Goal: Information Seeking & Learning: Learn about a topic

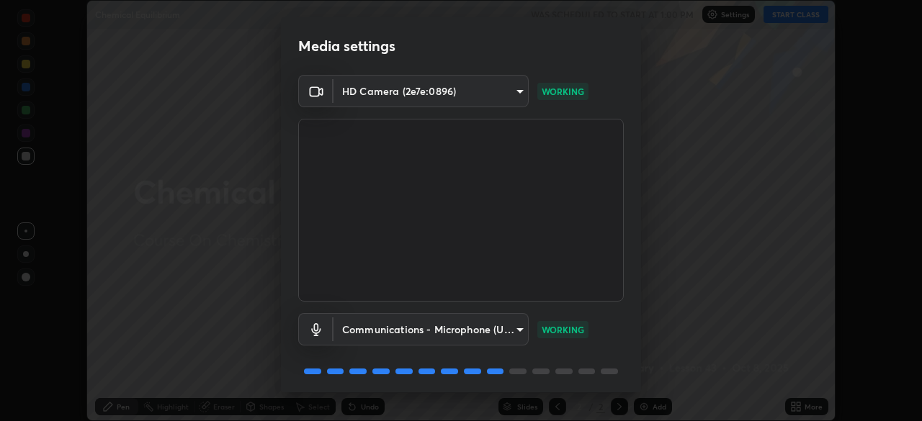
scroll to position [51, 0]
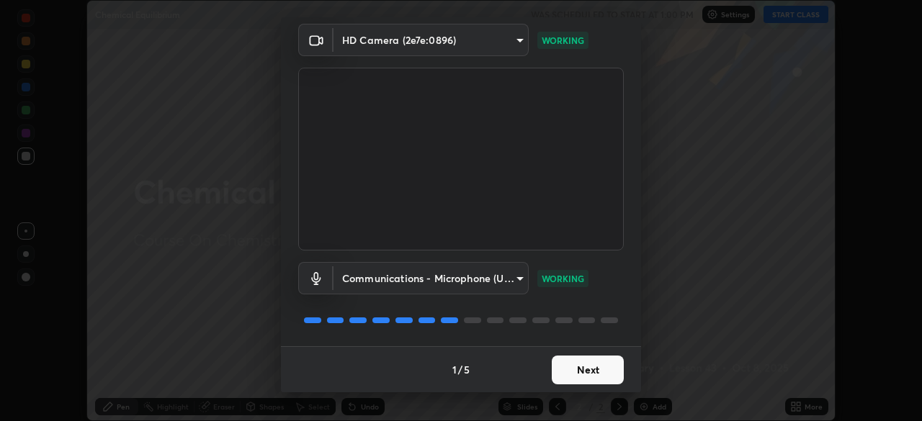
click at [588, 359] on button "Next" at bounding box center [588, 370] width 72 height 29
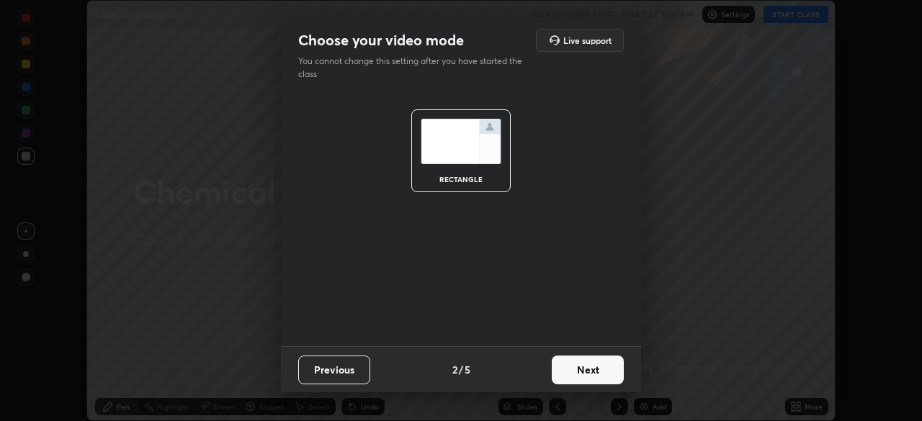
scroll to position [0, 0]
click at [585, 364] on button "Next" at bounding box center [588, 370] width 72 height 29
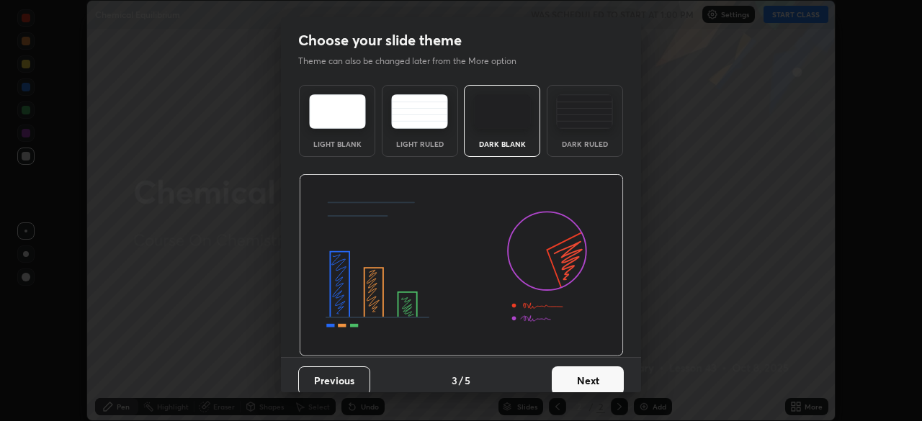
click at [585, 367] on button "Next" at bounding box center [588, 380] width 72 height 29
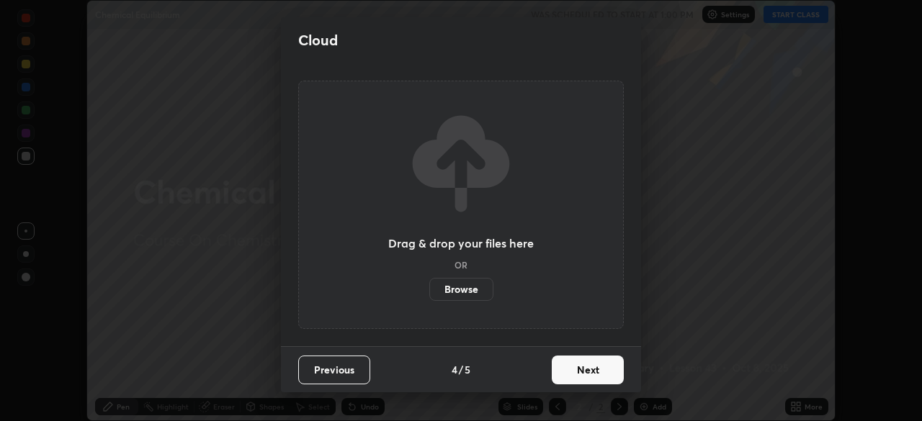
click at [588, 369] on button "Next" at bounding box center [588, 370] width 72 height 29
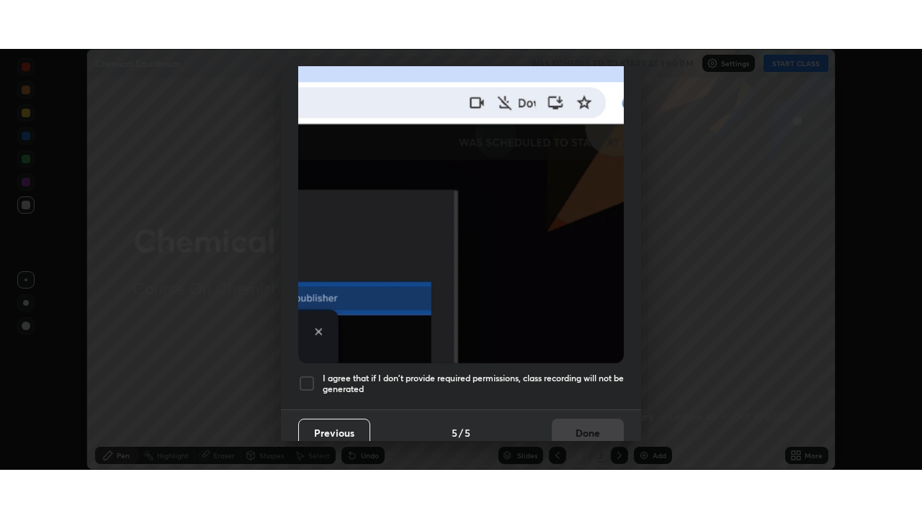
scroll to position [345, 0]
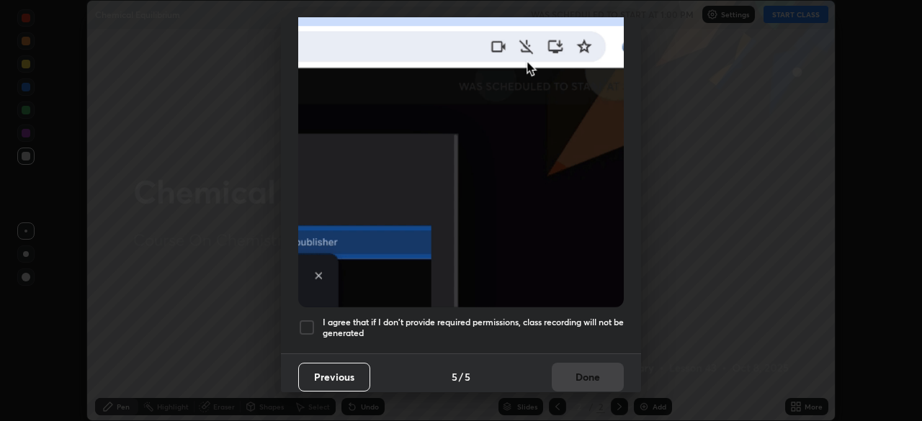
click at [310, 320] on div at bounding box center [306, 327] width 17 height 17
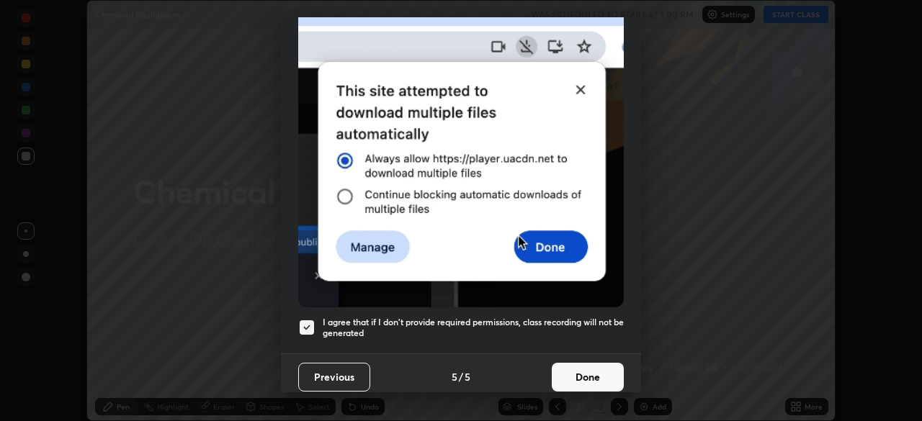
click at [580, 373] on button "Done" at bounding box center [588, 377] width 72 height 29
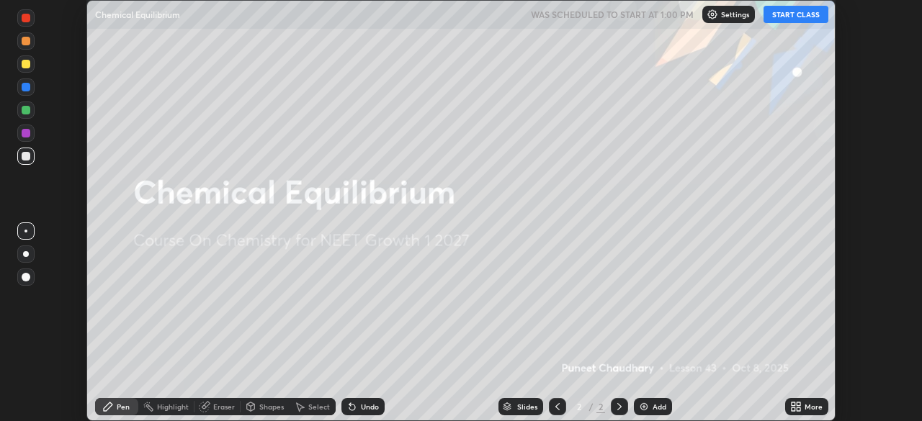
click at [798, 16] on button "START CLASS" at bounding box center [795, 14] width 65 height 17
click at [793, 404] on icon at bounding box center [793, 404] width 4 height 4
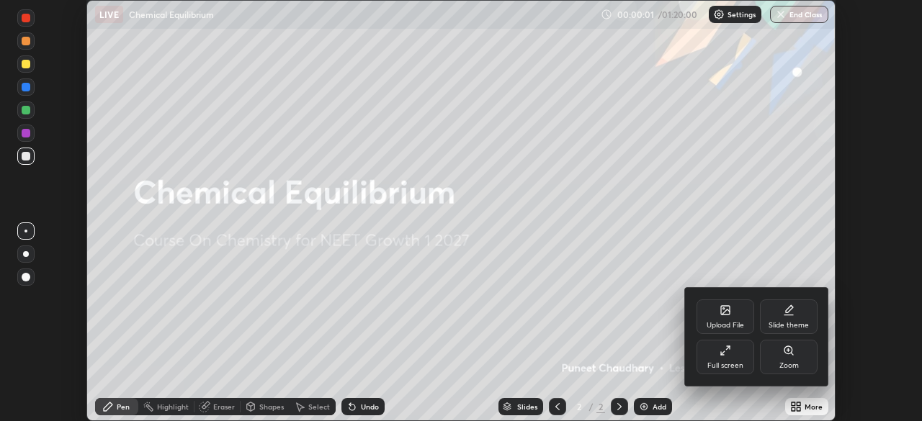
click at [723, 356] on icon at bounding box center [725, 351] width 12 height 12
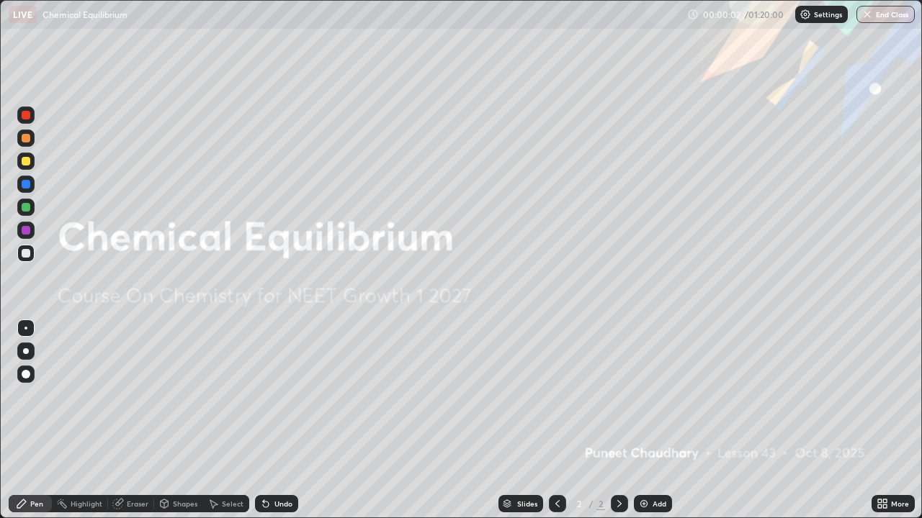
scroll to position [518, 922]
click at [660, 421] on div "Add" at bounding box center [659, 503] width 14 height 7
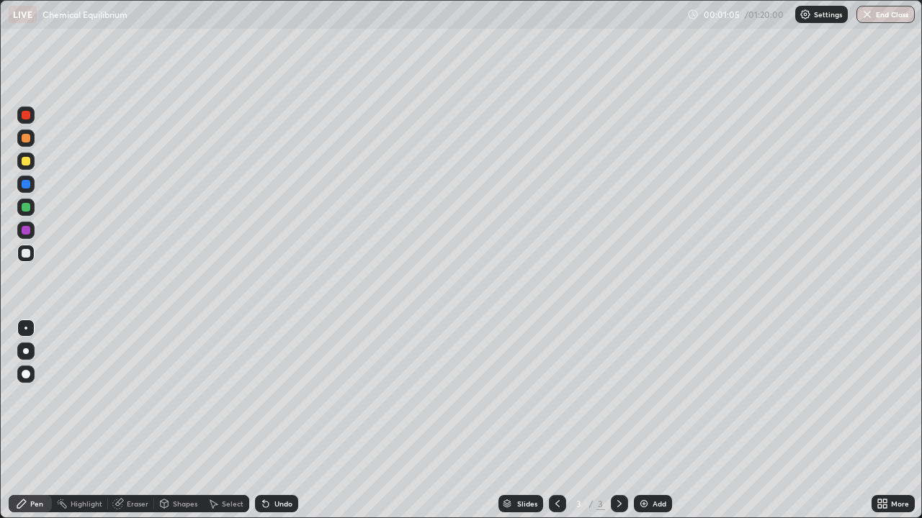
click at [26, 351] on div at bounding box center [26, 351] width 6 height 6
click at [278, 421] on div "Undo" at bounding box center [283, 503] width 18 height 7
click at [280, 421] on div "Undo" at bounding box center [283, 503] width 18 height 7
click at [146, 421] on div "Eraser" at bounding box center [138, 503] width 22 height 7
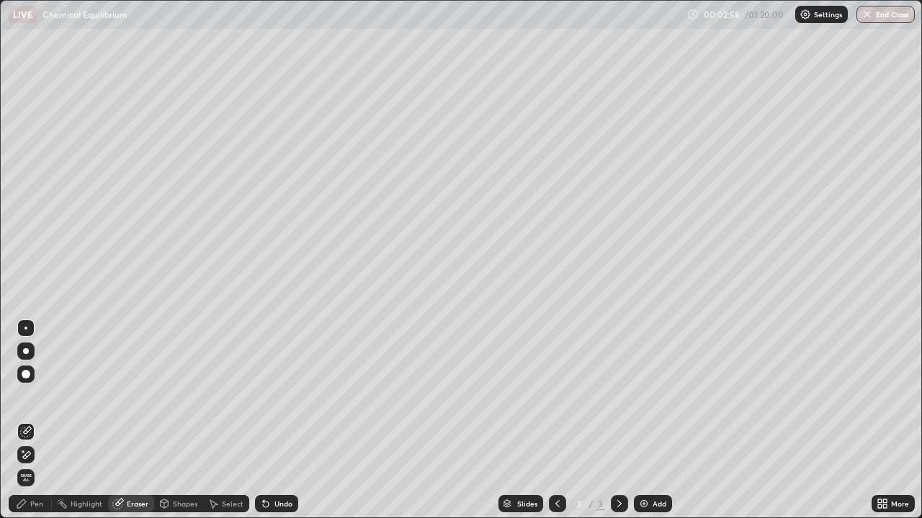
click at [34, 421] on div "Pen" at bounding box center [36, 503] width 13 height 7
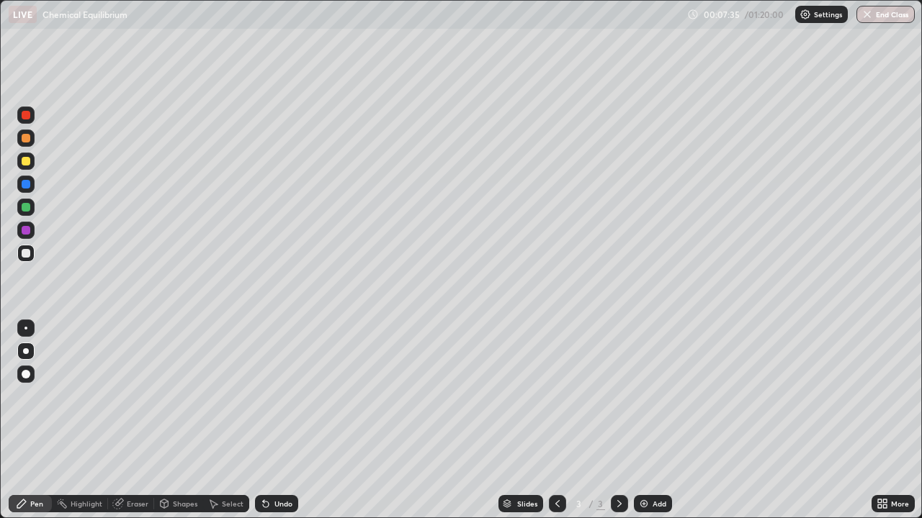
click at [657, 421] on div "Add" at bounding box center [659, 503] width 14 height 7
click at [26, 205] on div at bounding box center [26, 207] width 9 height 9
click at [32, 255] on div at bounding box center [25, 253] width 17 height 17
click at [656, 421] on div "Add" at bounding box center [659, 503] width 14 height 7
click at [24, 159] on div at bounding box center [26, 161] width 9 height 9
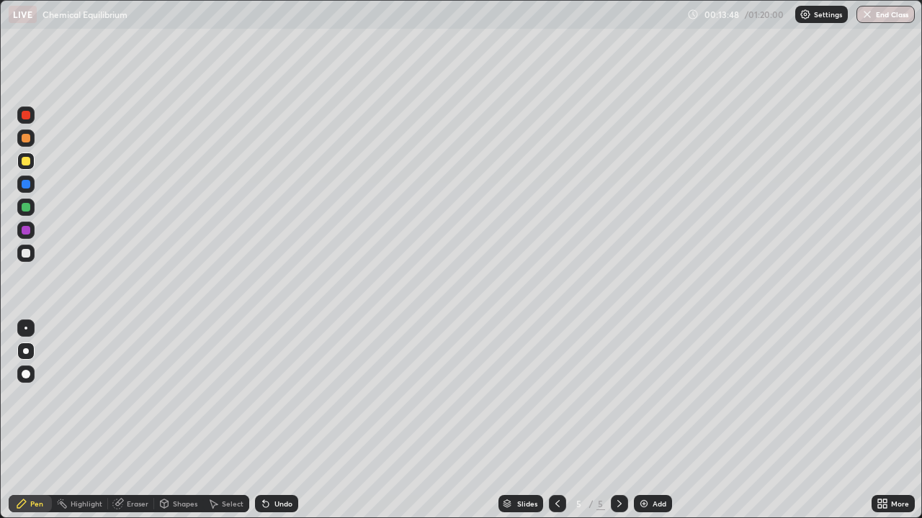
click at [653, 421] on div "Add" at bounding box center [659, 503] width 14 height 7
click at [661, 421] on div "Add" at bounding box center [659, 503] width 14 height 7
click at [284, 421] on div "Undo" at bounding box center [283, 503] width 18 height 7
click at [28, 255] on div at bounding box center [26, 253] width 9 height 9
click at [277, 421] on div "Undo" at bounding box center [276, 503] width 43 height 17
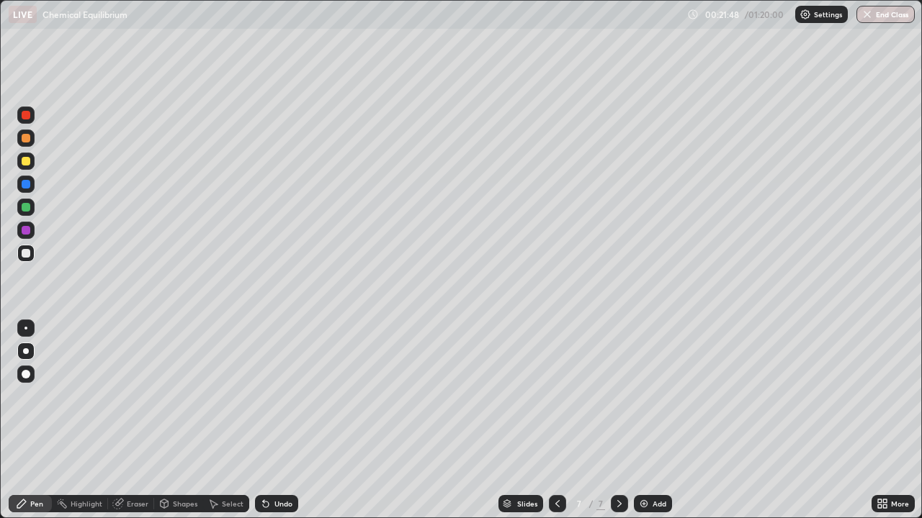
click at [274, 421] on div "Undo" at bounding box center [276, 503] width 43 height 17
click at [657, 421] on div "Add" at bounding box center [659, 503] width 14 height 7
click at [652, 421] on div "Add" at bounding box center [659, 503] width 14 height 7
click at [134, 421] on div "Eraser" at bounding box center [138, 503] width 22 height 7
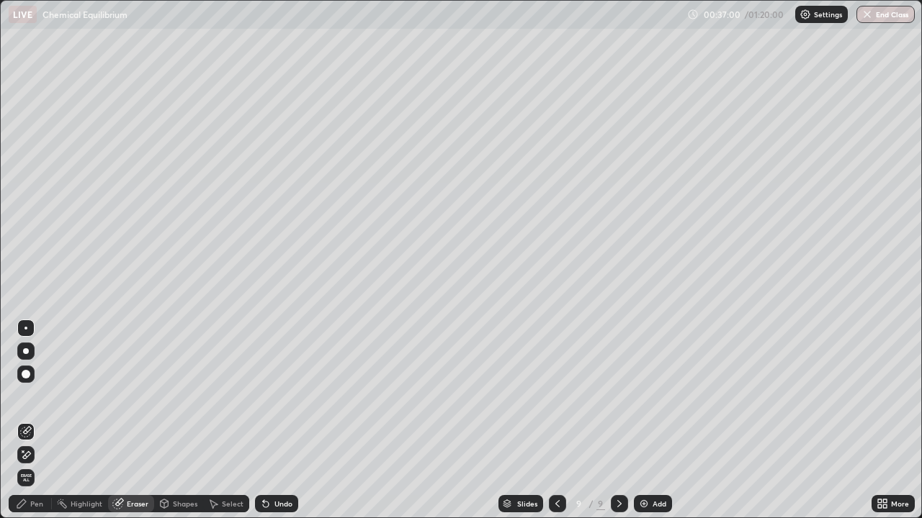
click at [34, 421] on div "Pen" at bounding box center [30, 503] width 43 height 17
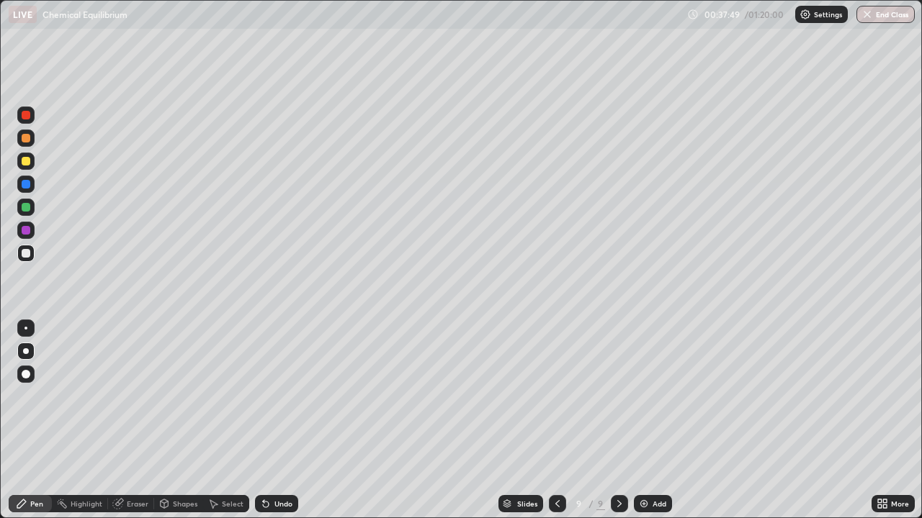
click at [140, 421] on div "Eraser" at bounding box center [131, 503] width 46 height 17
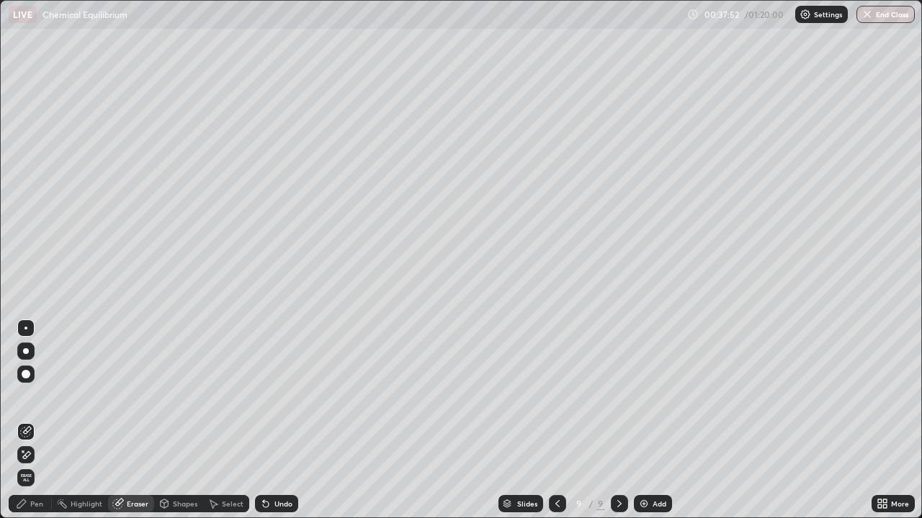
click at [35, 421] on div "Pen" at bounding box center [36, 503] width 13 height 7
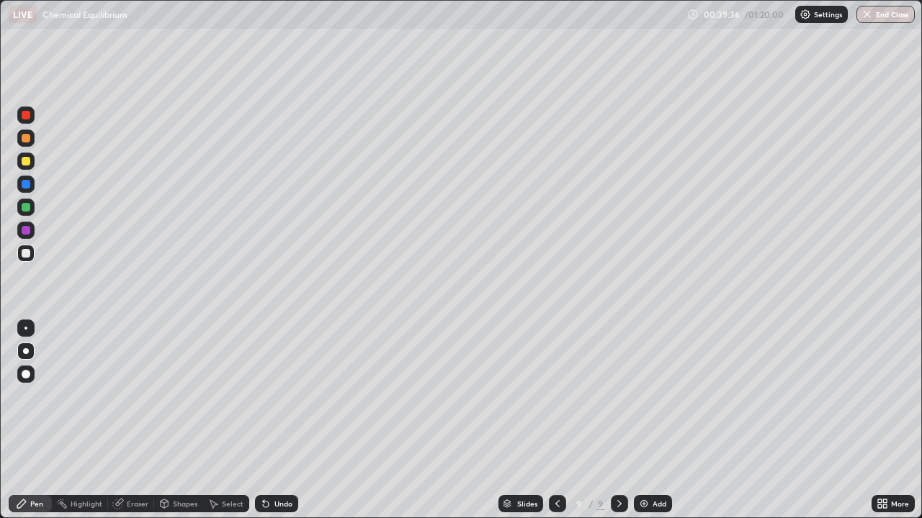
click at [27, 161] on div at bounding box center [26, 161] width 9 height 9
click at [656, 421] on div "Add" at bounding box center [659, 503] width 14 height 7
click at [27, 256] on div at bounding box center [26, 253] width 9 height 9
click at [137, 421] on div "Eraser" at bounding box center [138, 503] width 22 height 7
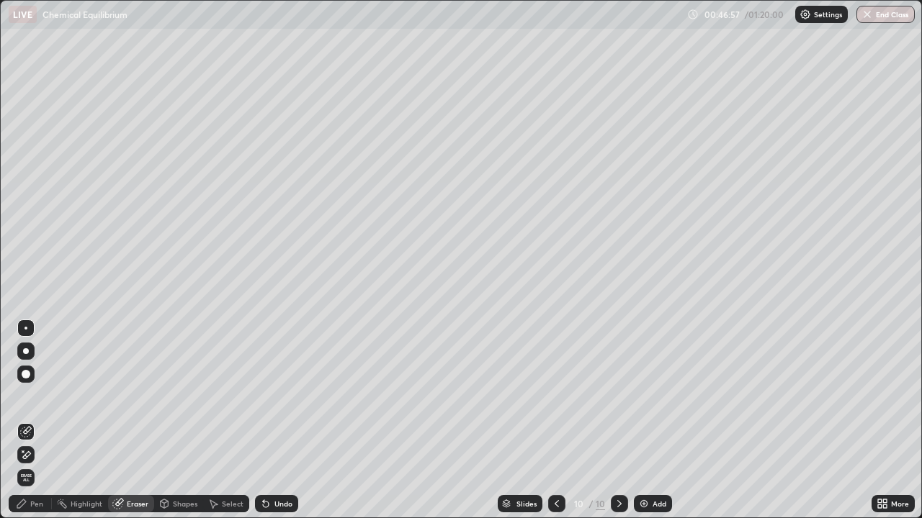
click at [39, 421] on div "Pen" at bounding box center [30, 503] width 43 height 17
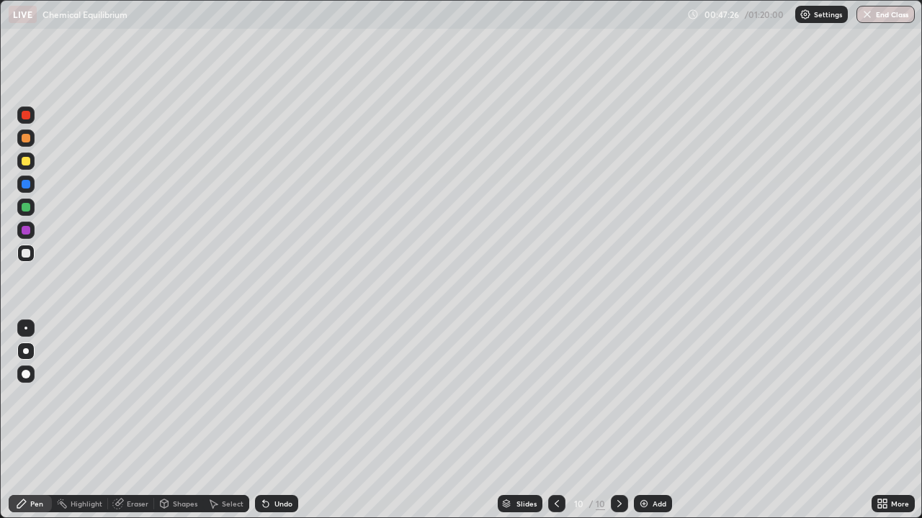
click at [27, 158] on div at bounding box center [26, 161] width 9 height 9
click at [25, 253] on div at bounding box center [26, 253] width 9 height 9
click at [660, 421] on div "Add" at bounding box center [659, 503] width 14 height 7
click at [29, 161] on div at bounding box center [26, 161] width 9 height 9
click at [27, 254] on div at bounding box center [26, 253] width 9 height 9
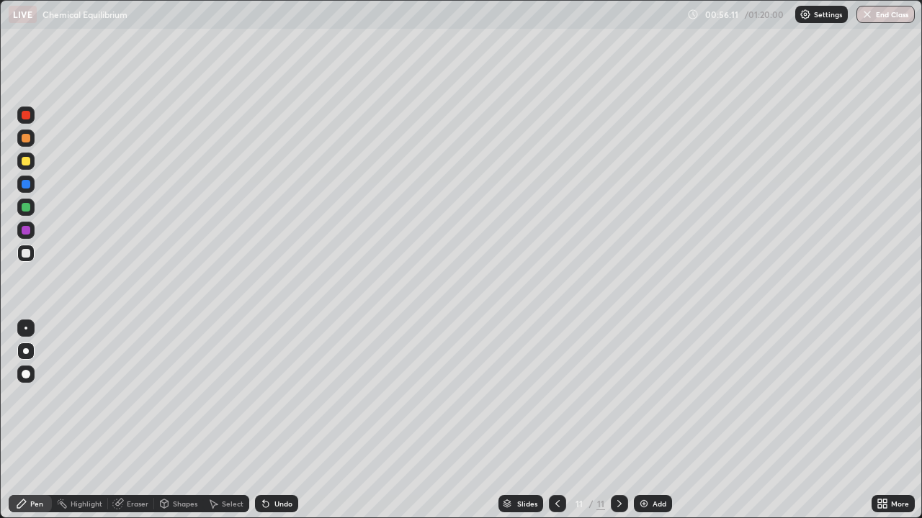
click at [654, 421] on div "Add" at bounding box center [659, 503] width 14 height 7
click at [134, 421] on div "Eraser" at bounding box center [138, 503] width 22 height 7
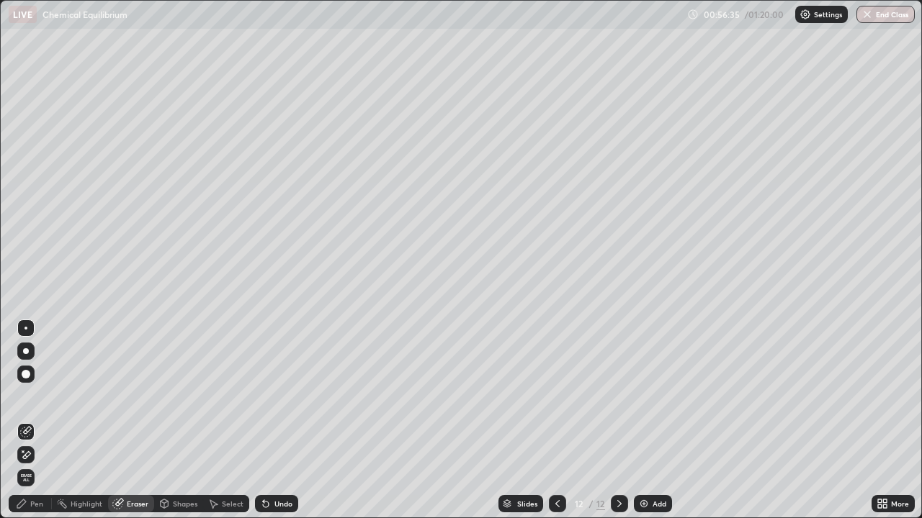
click at [30, 421] on div "Pen" at bounding box center [30, 503] width 43 height 17
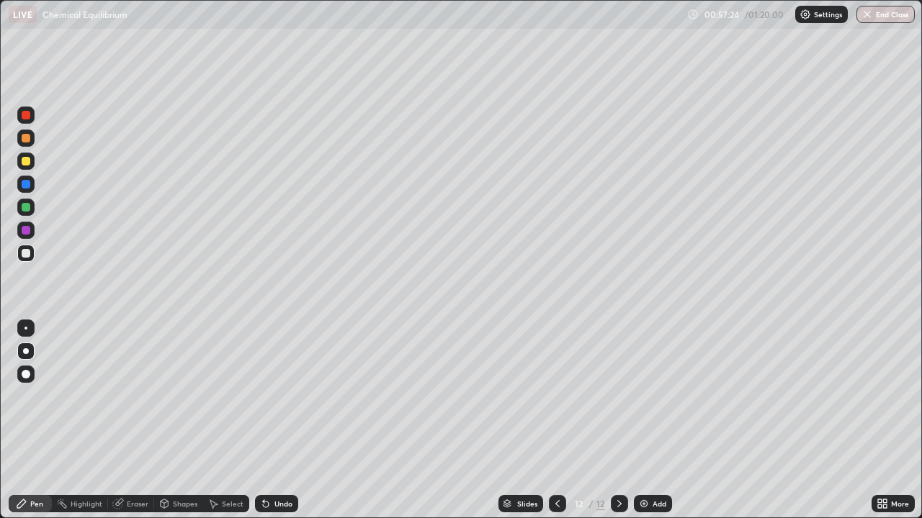
click at [137, 421] on div "Eraser" at bounding box center [138, 503] width 22 height 7
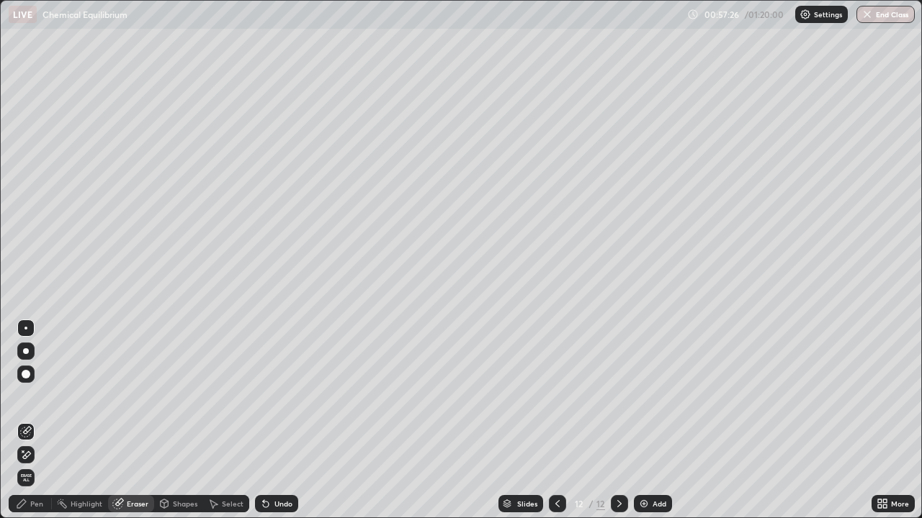
click at [30, 421] on div "Pen" at bounding box center [30, 503] width 43 height 17
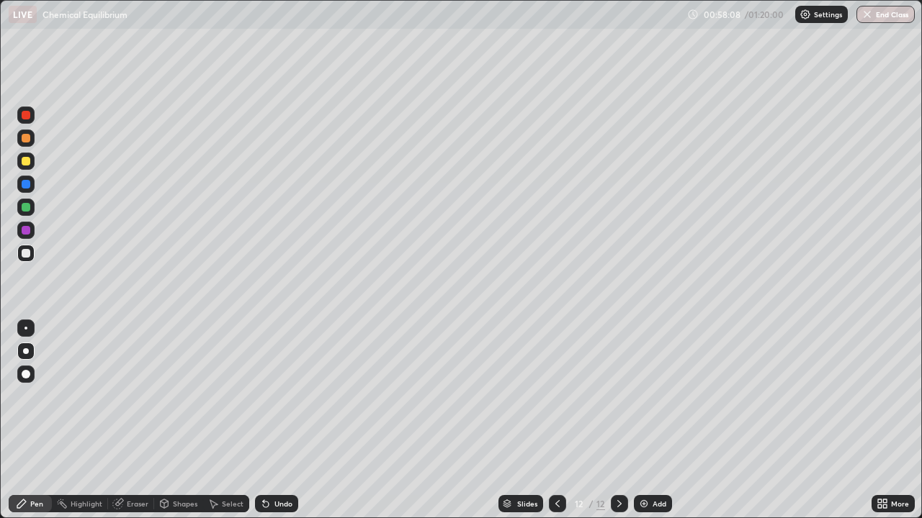
click at [287, 421] on div "Undo" at bounding box center [283, 503] width 18 height 7
click at [279, 421] on div "Undo" at bounding box center [283, 503] width 18 height 7
click at [27, 161] on div at bounding box center [26, 161] width 9 height 9
click at [284, 421] on div "Undo" at bounding box center [283, 503] width 18 height 7
click at [286, 421] on div "Undo" at bounding box center [283, 503] width 18 height 7
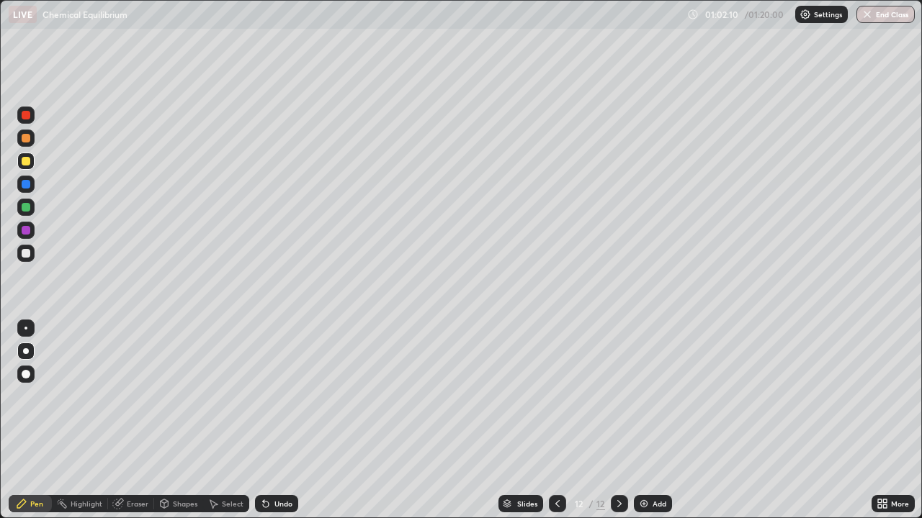
click at [653, 421] on div "Add" at bounding box center [659, 503] width 14 height 7
click at [557, 421] on icon at bounding box center [558, 504] width 12 height 12
click at [136, 421] on div "Eraser" at bounding box center [138, 503] width 22 height 7
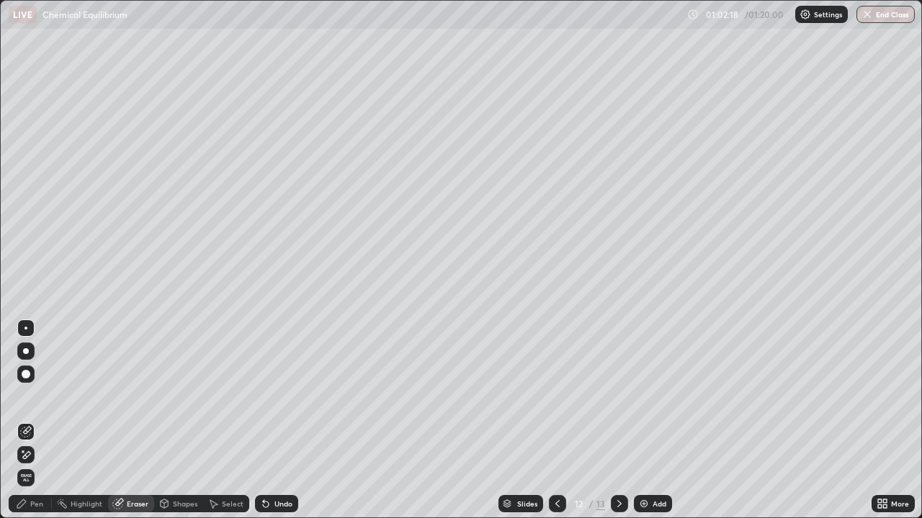
click at [43, 421] on div "Pen" at bounding box center [30, 503] width 43 height 17
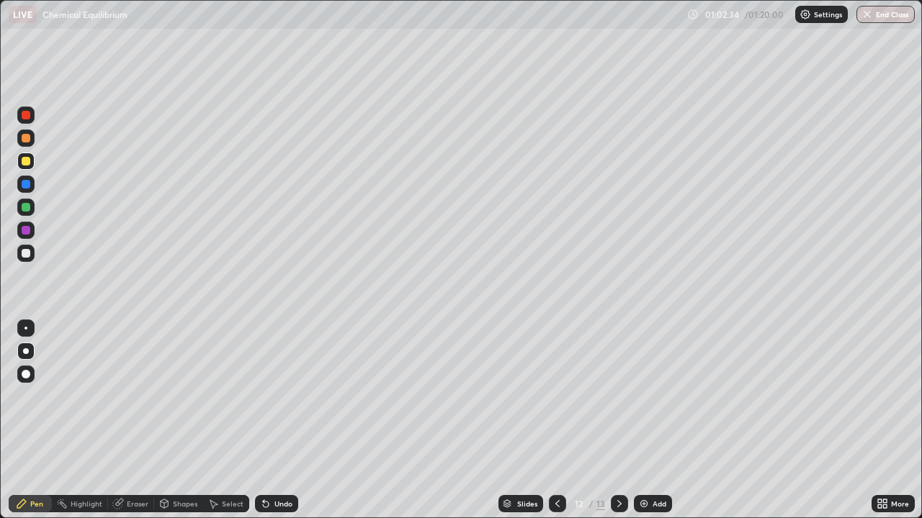
click at [284, 421] on div "Undo" at bounding box center [283, 503] width 18 height 7
click at [285, 421] on div "Undo" at bounding box center [283, 503] width 18 height 7
click at [284, 421] on div "Undo" at bounding box center [276, 503] width 43 height 17
click at [282, 421] on div "Undo" at bounding box center [283, 503] width 18 height 7
click at [280, 421] on div "Undo" at bounding box center [276, 503] width 43 height 17
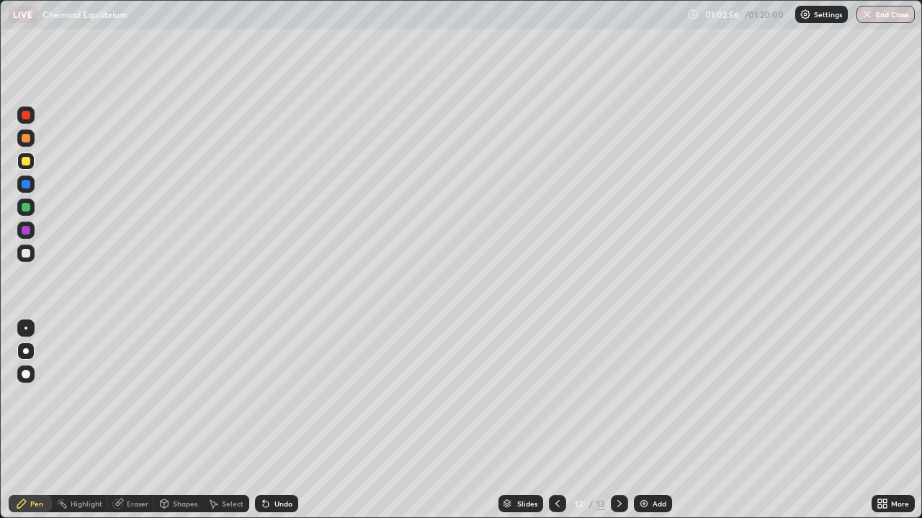
click at [279, 421] on div "Undo" at bounding box center [283, 503] width 18 height 7
click at [277, 421] on div "Undo" at bounding box center [283, 503] width 18 height 7
click at [271, 421] on div "Undo" at bounding box center [276, 503] width 43 height 17
click at [29, 206] on div at bounding box center [26, 207] width 9 height 9
click at [27, 256] on div at bounding box center [26, 253] width 9 height 9
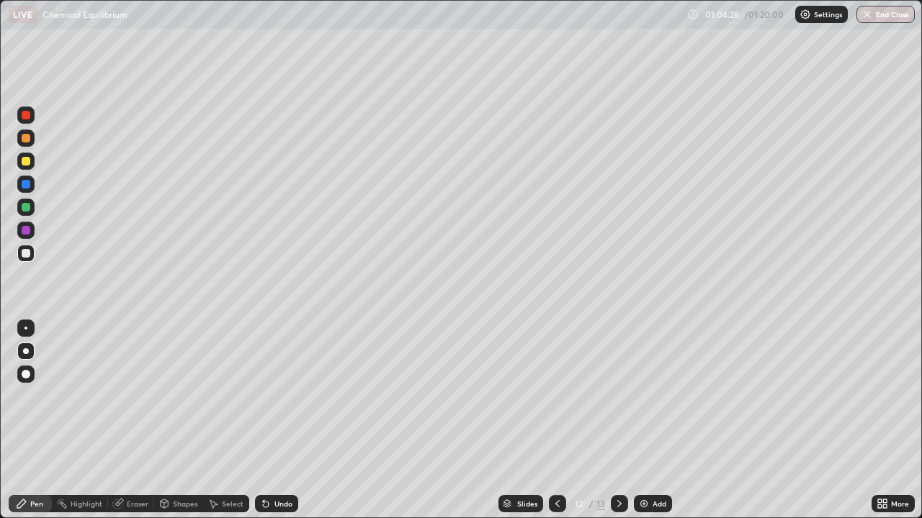
click at [655, 421] on div "Add" at bounding box center [659, 503] width 14 height 7
click at [284, 421] on div "Undo" at bounding box center [283, 503] width 18 height 7
click at [271, 421] on div "Undo" at bounding box center [276, 503] width 43 height 17
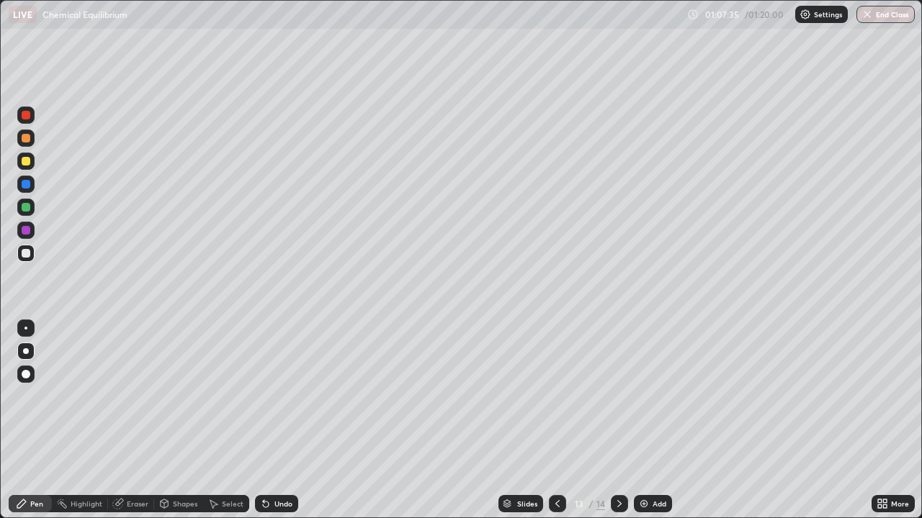
click at [881, 14] on button "End Class" at bounding box center [885, 14] width 58 height 17
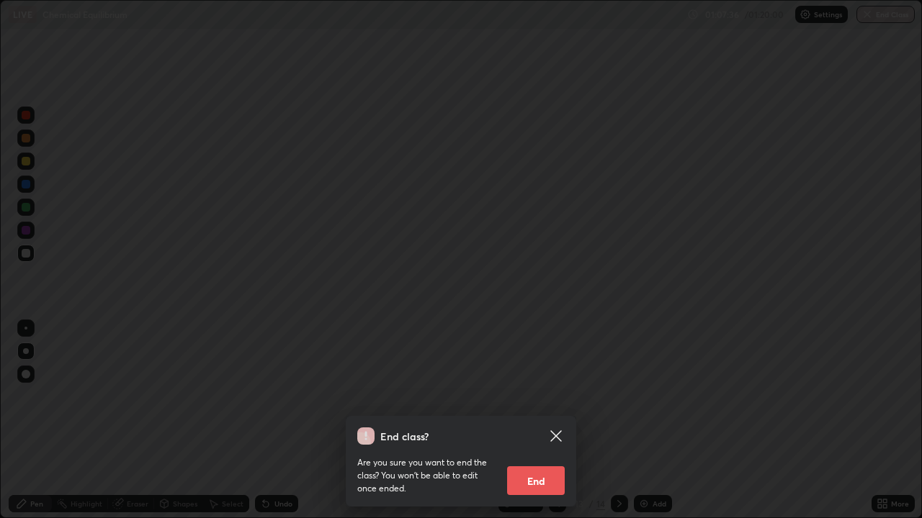
click at [534, 421] on button "End" at bounding box center [536, 481] width 58 height 29
